Goal: Task Accomplishment & Management: Complete application form

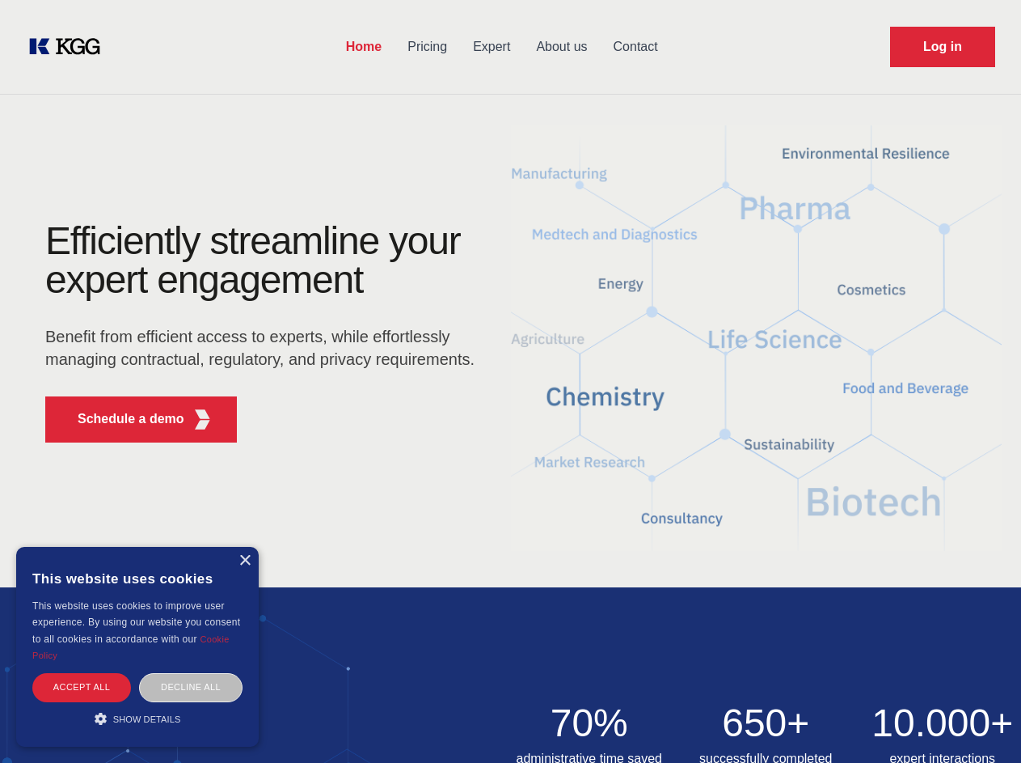
click at [510, 381] on div "Efficiently streamline your expert engagement Benefit from efficient access to …" at bounding box center [265, 339] width 492 height 234
click at [121, 419] on p "Schedule a demo" at bounding box center [131, 418] width 107 height 19
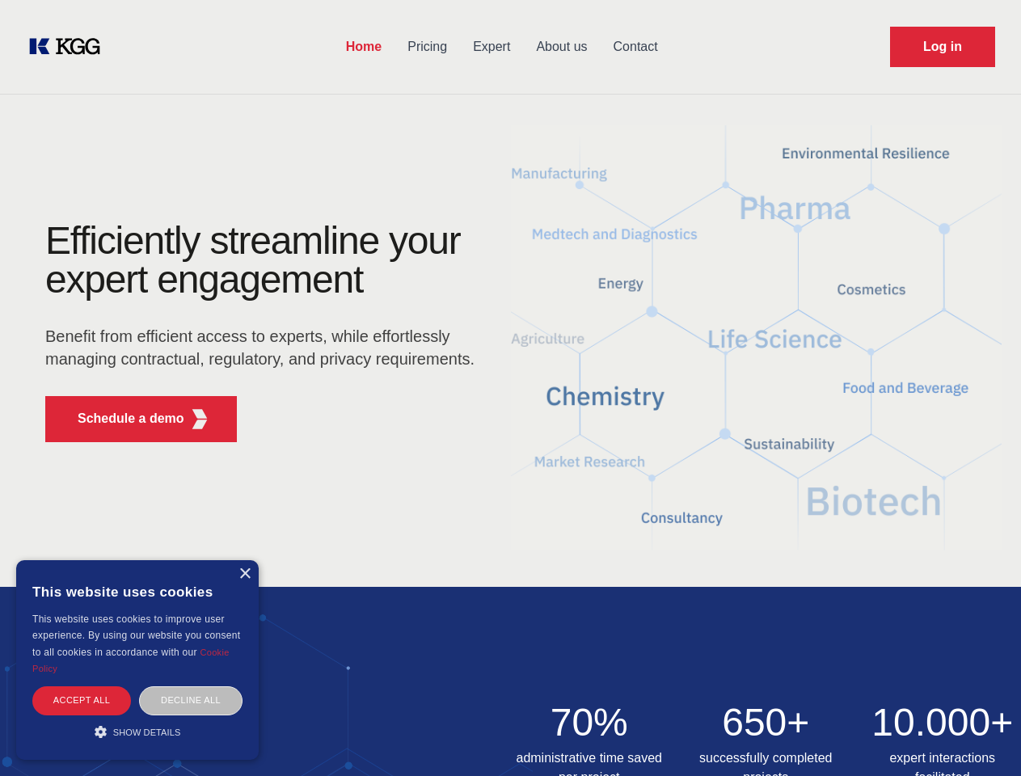
click at [244, 560] on div "× This website uses cookies This website uses cookies to improve user experienc…" at bounding box center [137, 660] width 243 height 200
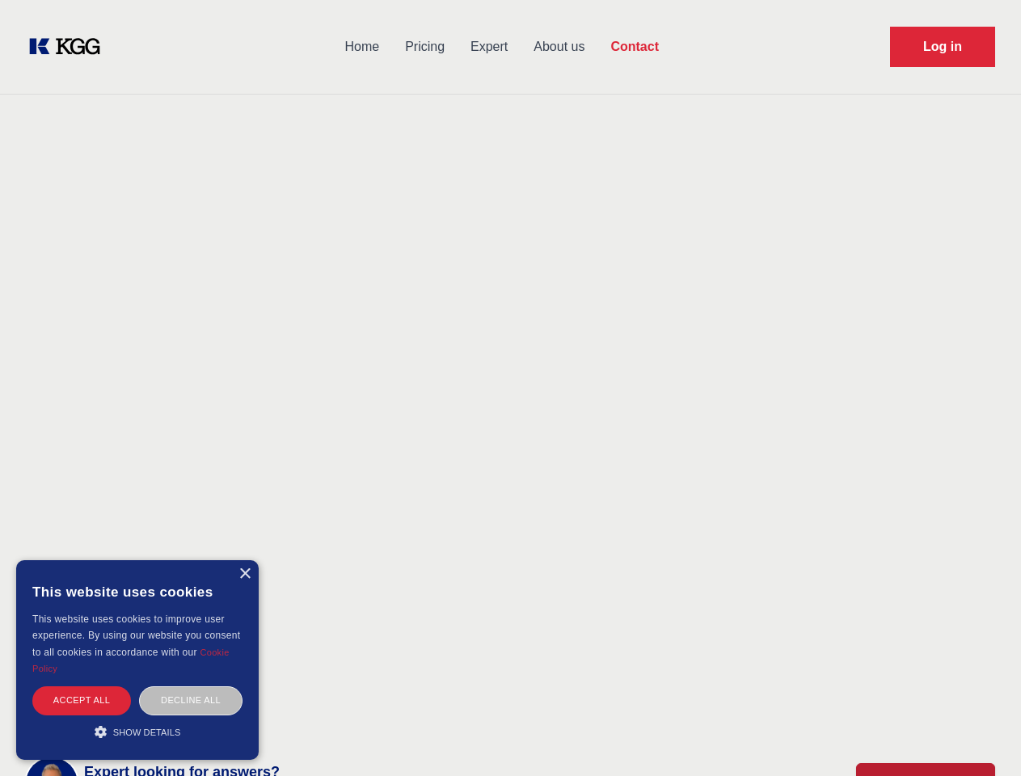
click at [82, 687] on div "Accept all" at bounding box center [81, 701] width 99 height 28
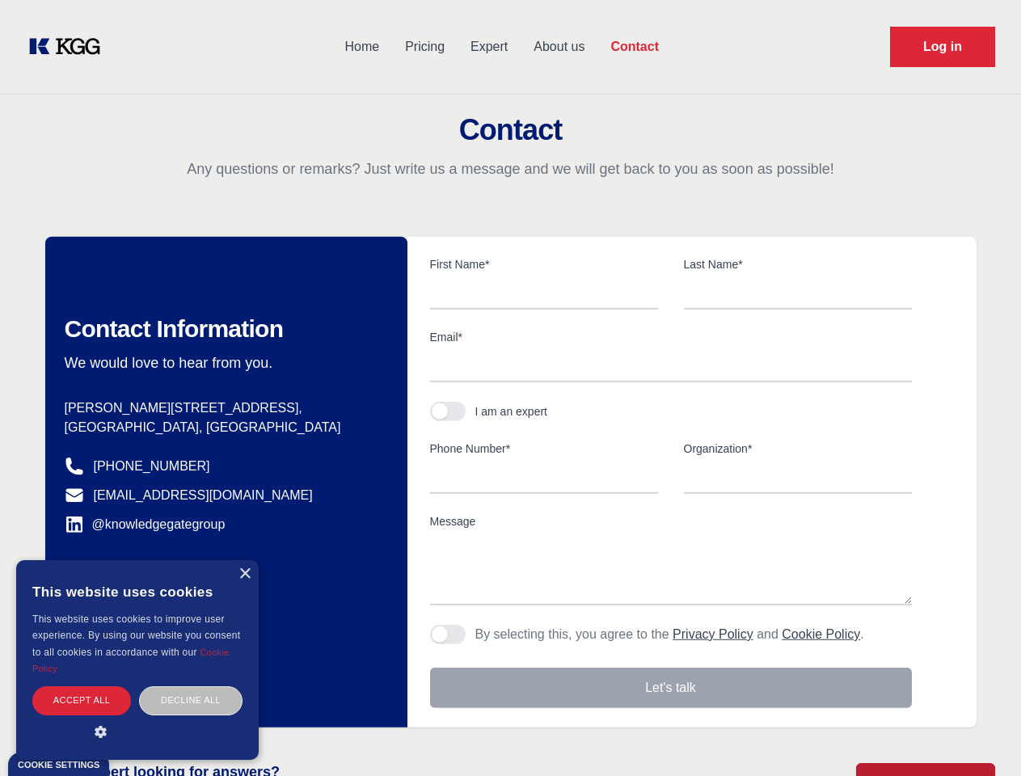
click at [191, 687] on div "Contact Information We would love to hear from you. Postal address [PERSON_NAME…" at bounding box center [226, 482] width 362 height 491
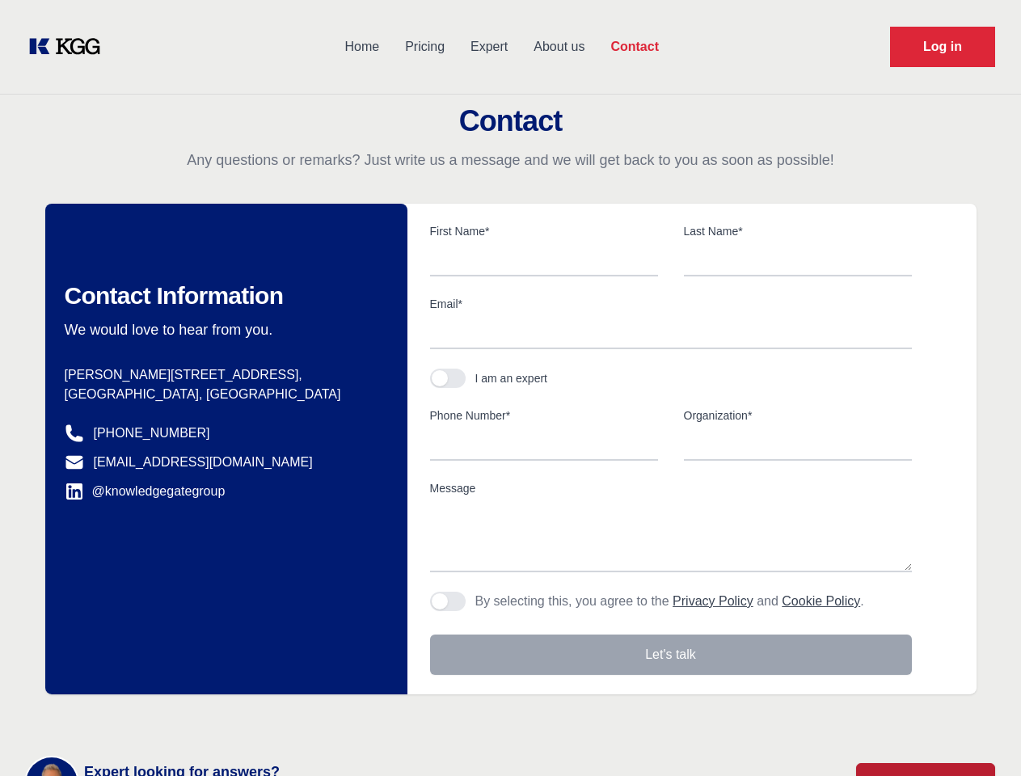
click at [137, 718] on main "Contact Any questions or remarks? Just write us a message and we will get back …" at bounding box center [510, 421] width 1021 height 842
